Goal: Navigation & Orientation: Understand site structure

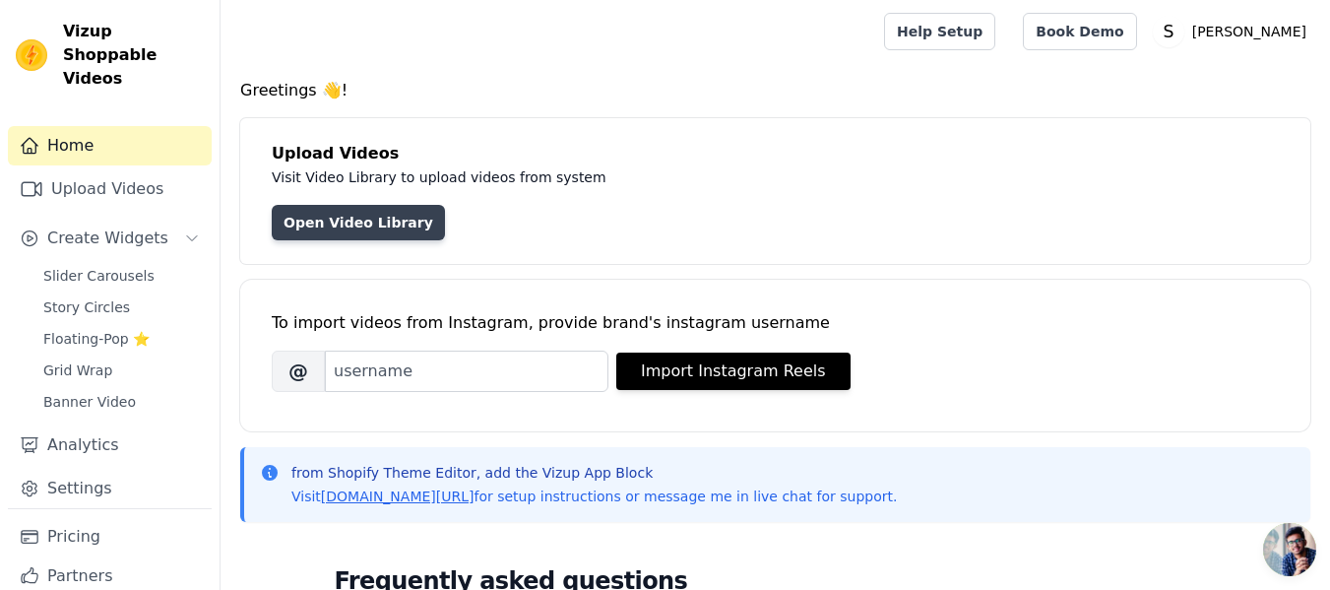
click at [332, 224] on link "Open Video Library" at bounding box center [358, 222] width 173 height 35
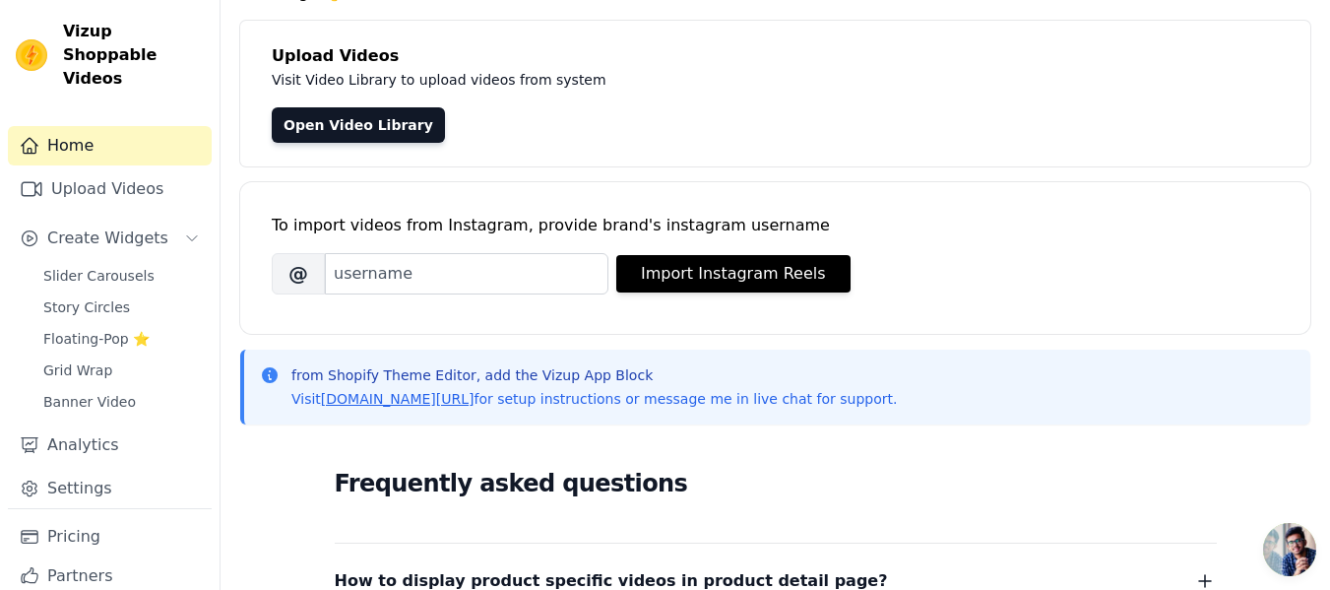
scroll to position [157, 0]
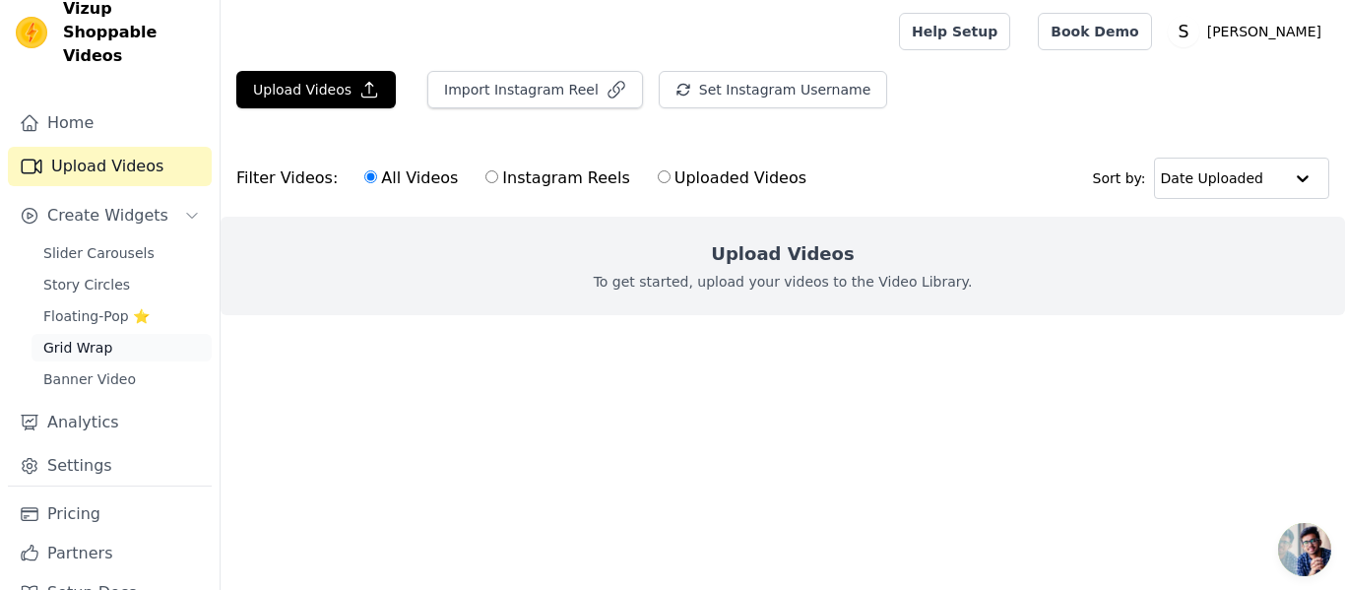
scroll to position [37, 0]
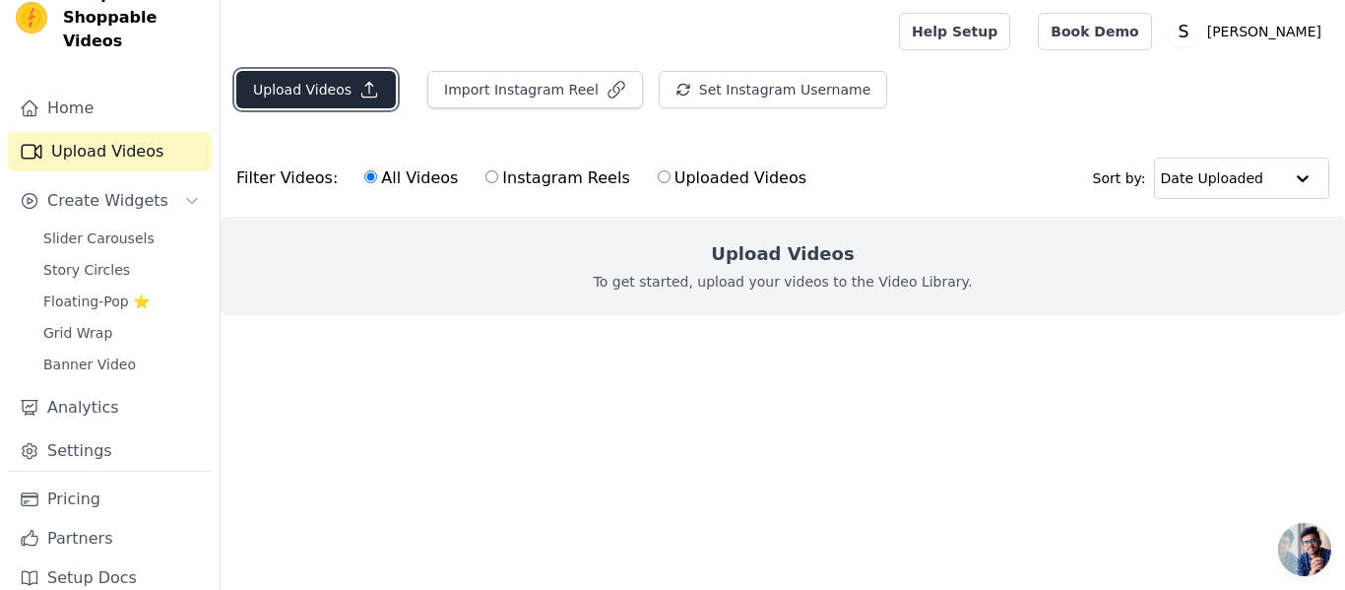
click at [343, 94] on button "Upload Videos" at bounding box center [315, 89] width 159 height 37
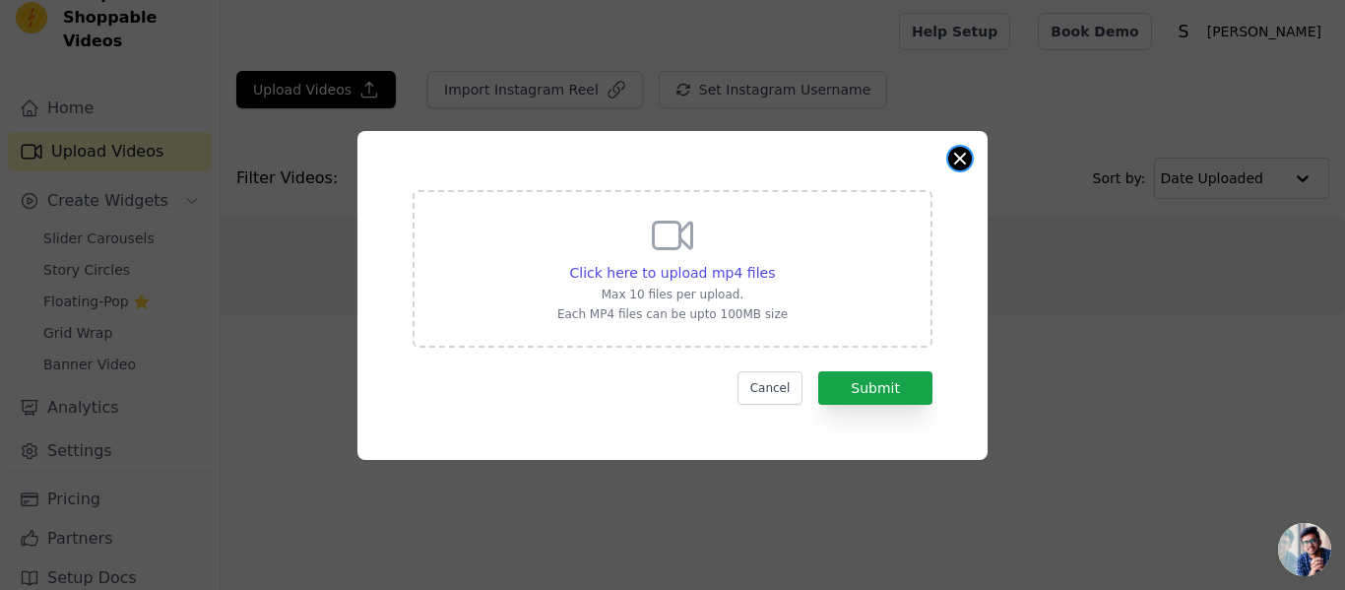
click at [952, 166] on button "Close modal" at bounding box center [960, 159] width 24 height 24
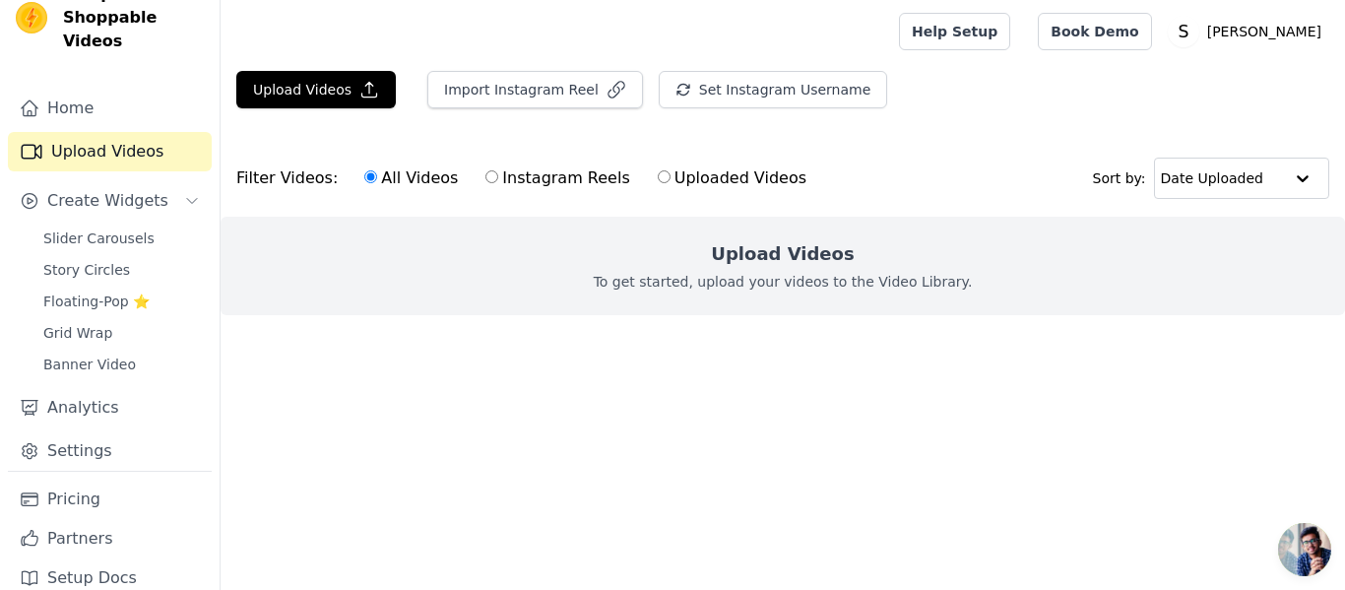
click at [658, 176] on input "Uploaded Videos" at bounding box center [664, 176] width 13 height 13
radio input "true"
click at [484, 176] on label "Instagram Reels" at bounding box center [557, 178] width 146 height 26
click at [485, 176] on input "Instagram Reels" at bounding box center [491, 176] width 13 height 13
radio input "true"
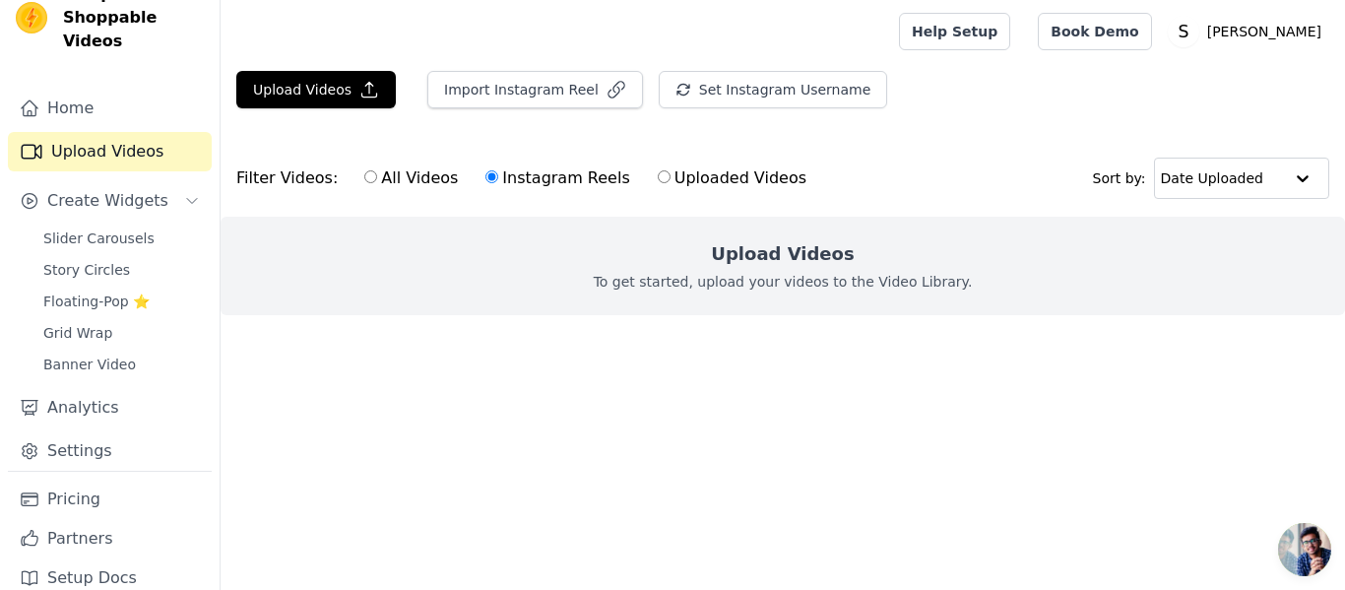
click at [364, 174] on input "All Videos" at bounding box center [370, 176] width 13 height 13
radio input "true"
click at [79, 89] on link "Home" at bounding box center [110, 108] width 204 height 39
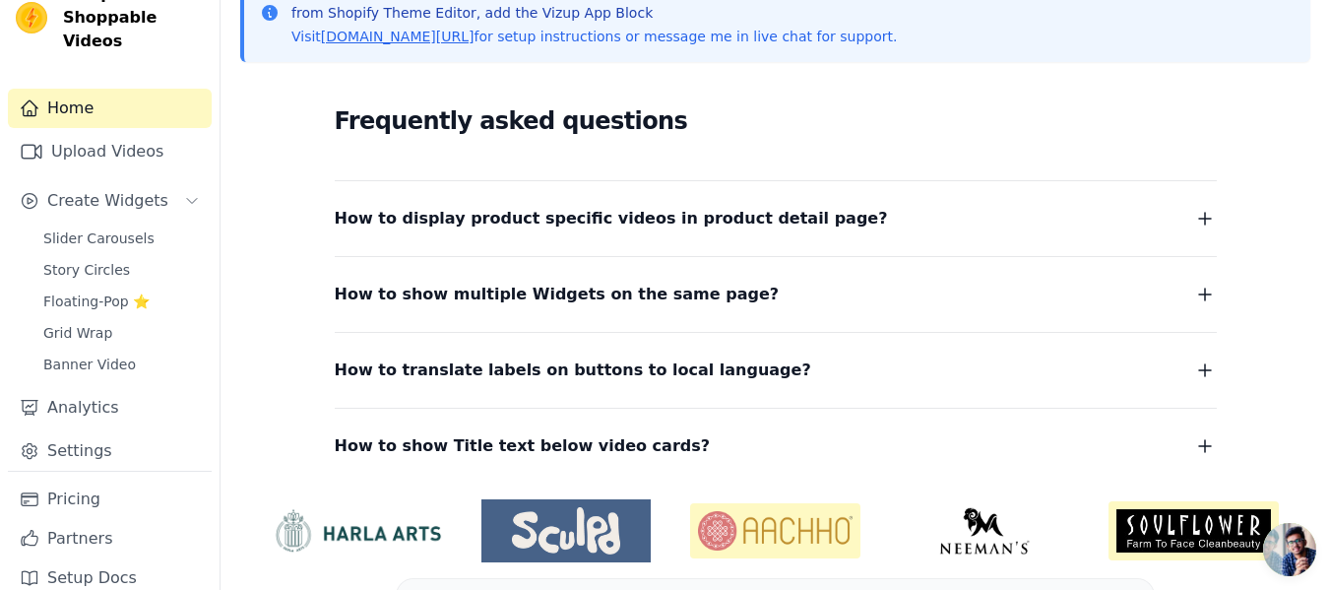
scroll to position [515, 0]
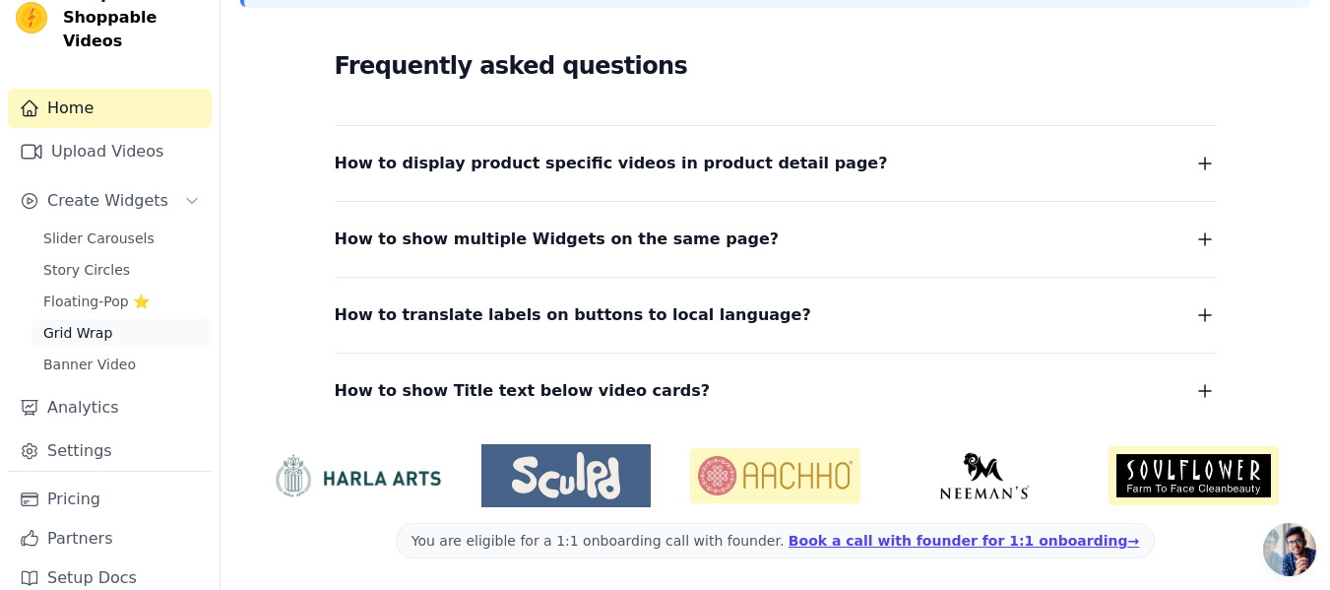
click at [78, 323] on span "Grid Wrap" at bounding box center [77, 333] width 69 height 20
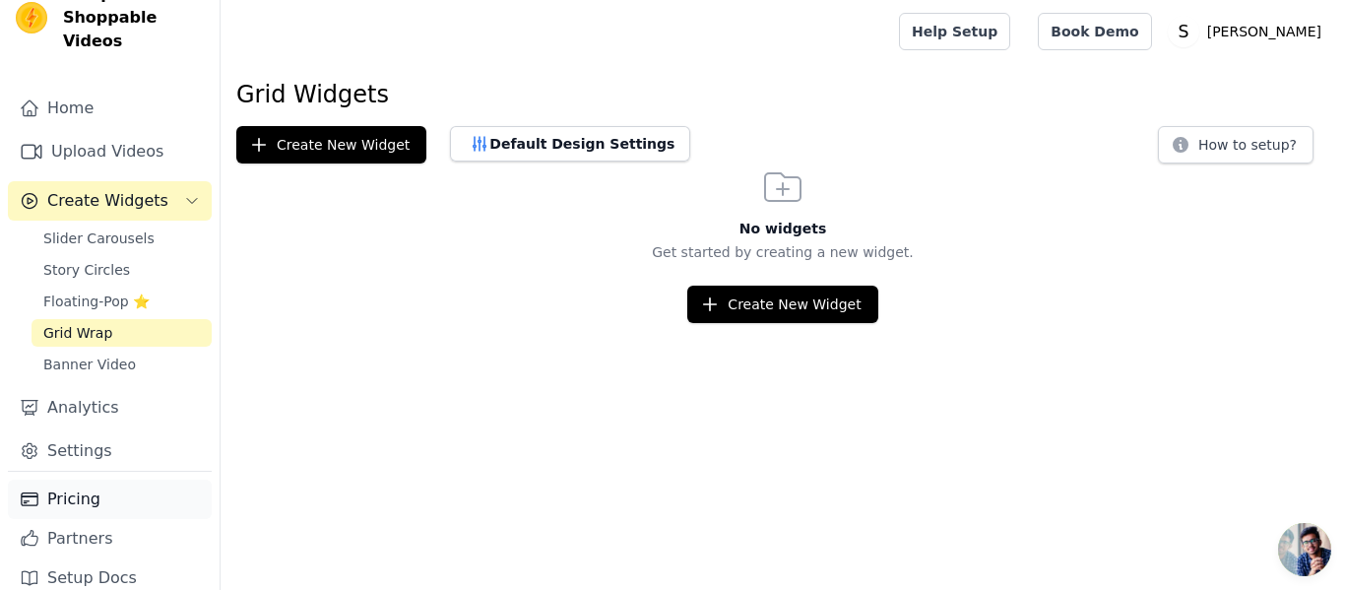
click at [97, 479] on link "Pricing" at bounding box center [110, 498] width 204 height 39
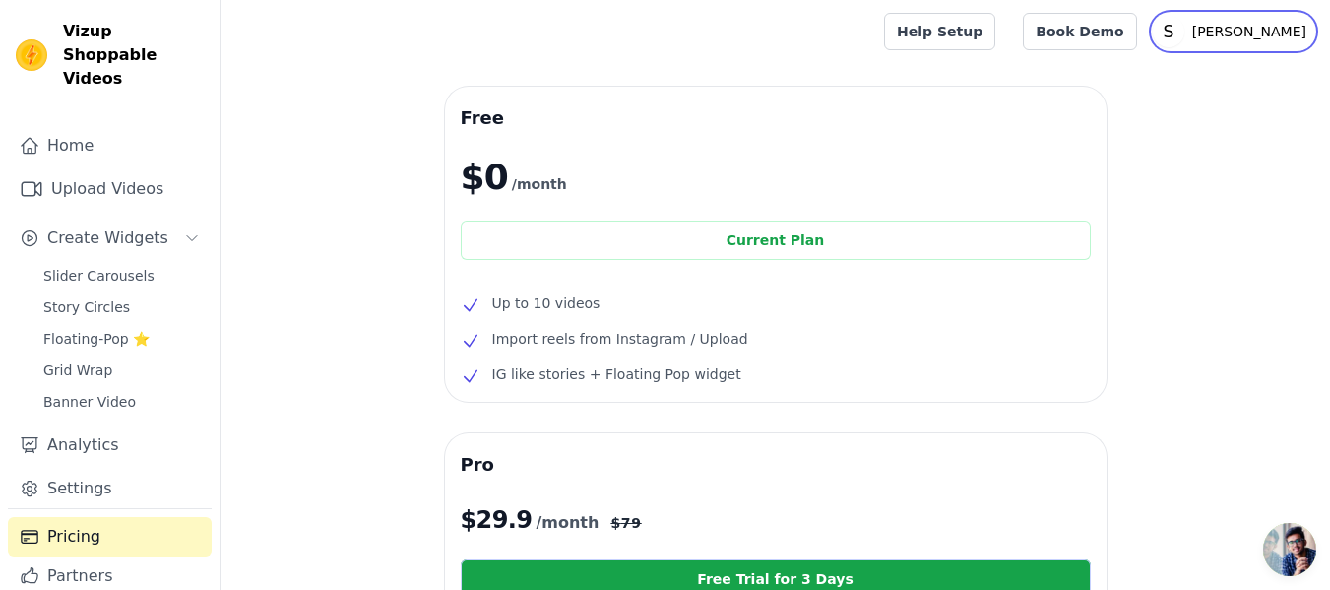
click at [1184, 33] on icon "S" at bounding box center [1168, 31] width 31 height 31
click at [1221, 24] on p "[PERSON_NAME]" at bounding box center [1249, 31] width 130 height 35
